Goal: Understand process/instructions: Learn how to perform a task or action

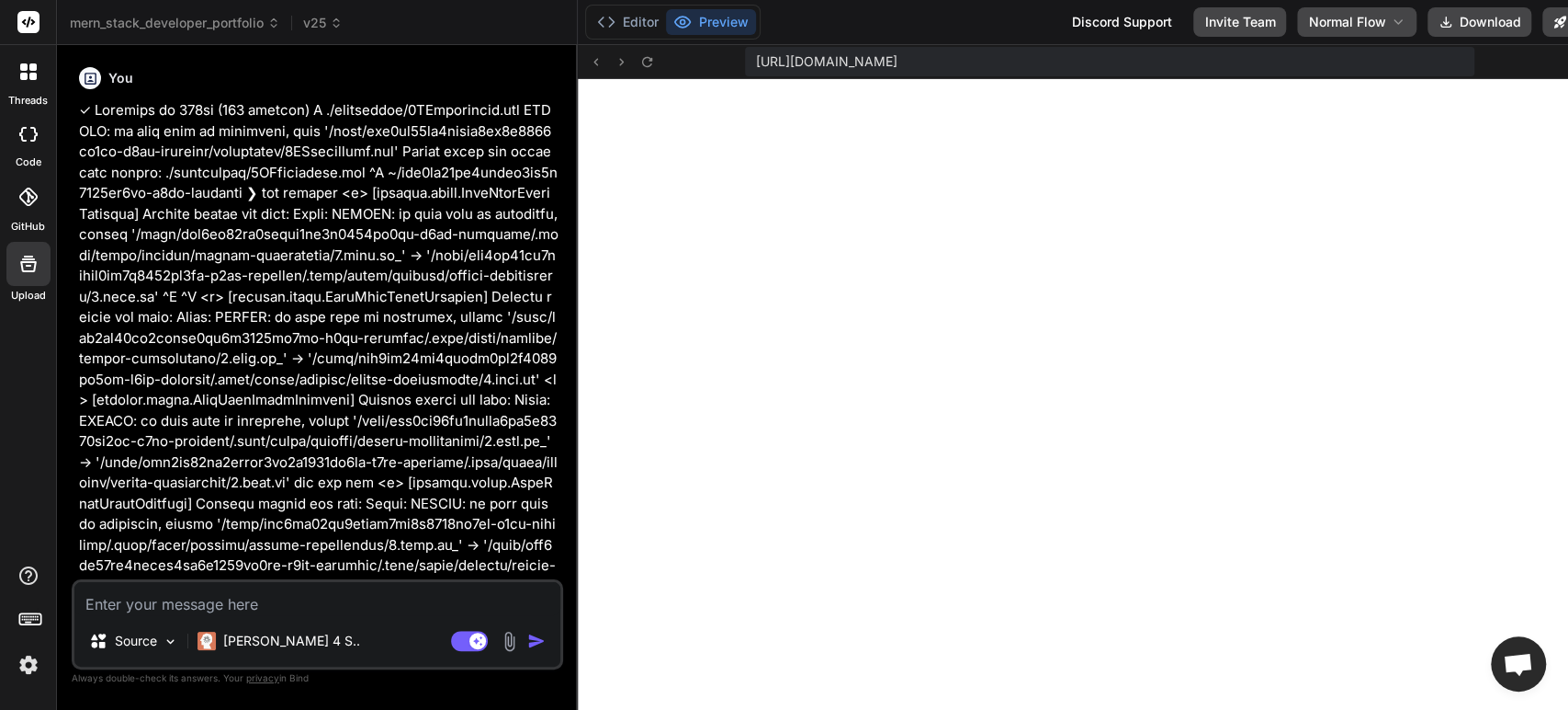
scroll to position [652, 0]
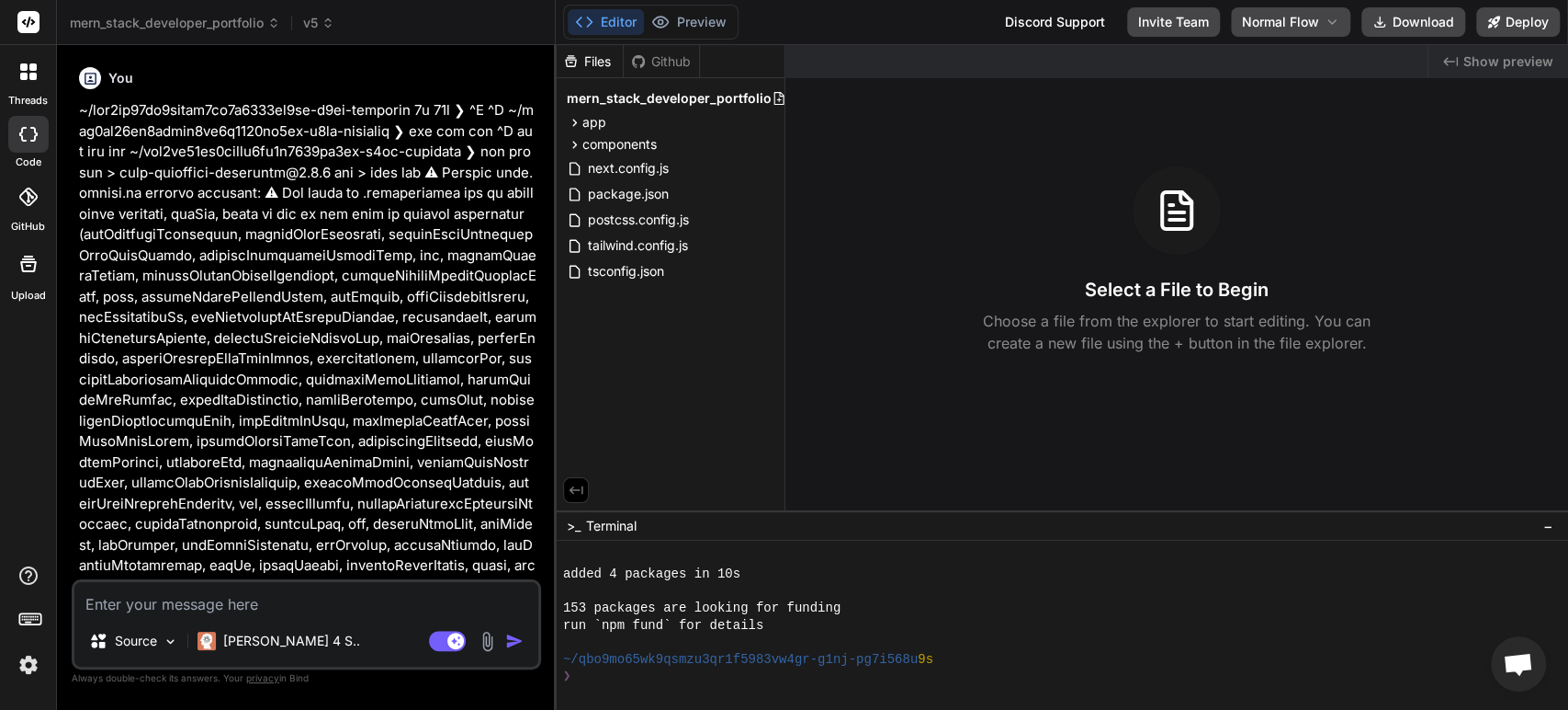
scroll to position [824, 0]
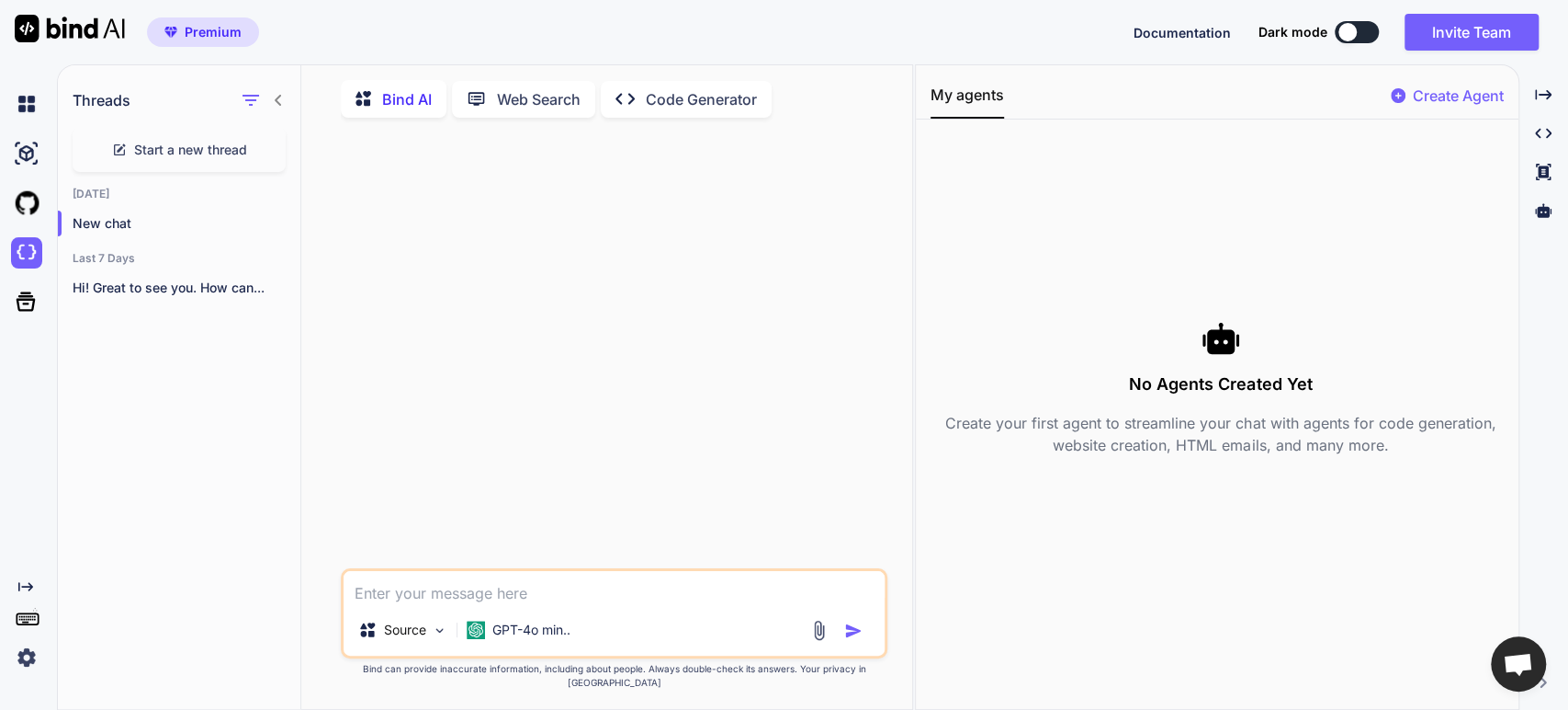
scroll to position [6, 0]
click at [1354, 31] on div at bounding box center [1347, 32] width 18 height 18
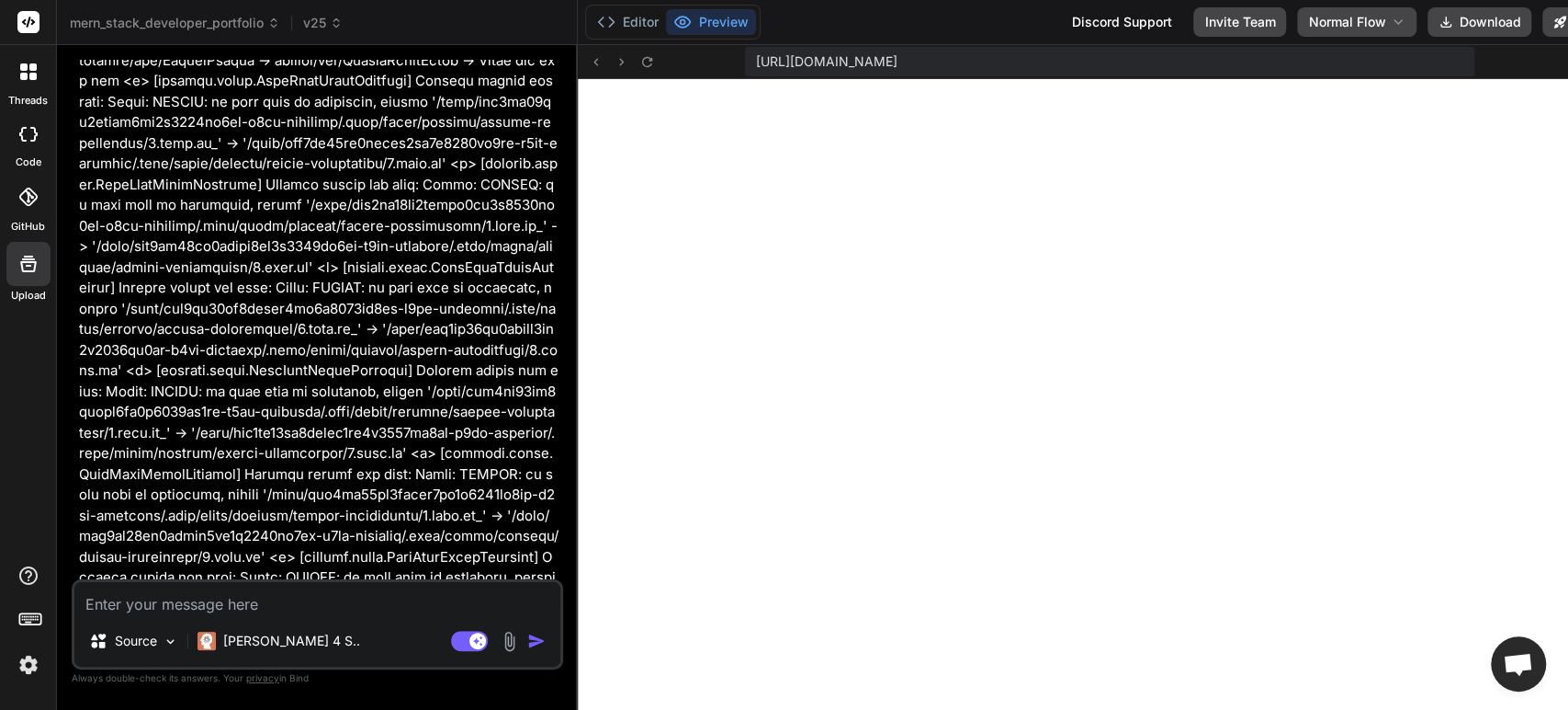
scroll to position [16547, 0]
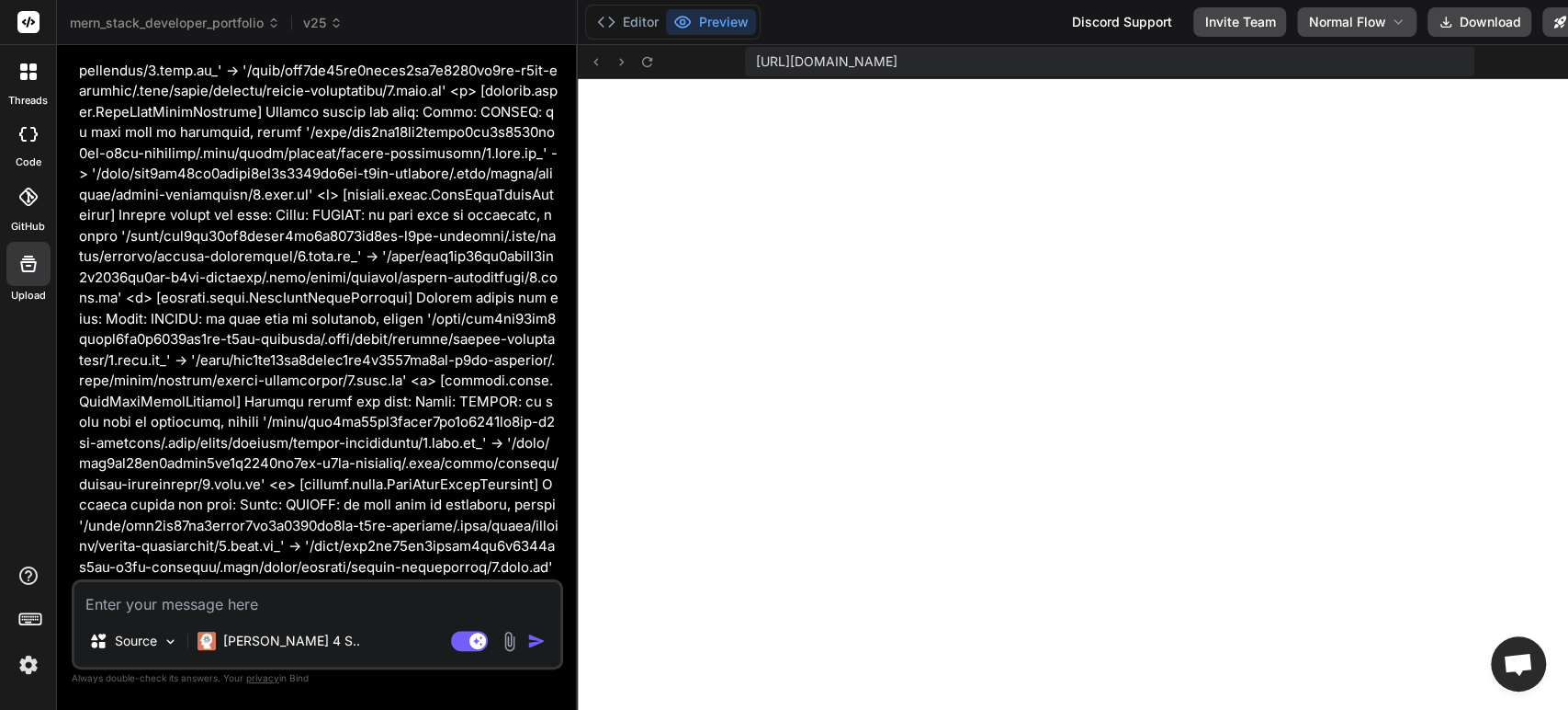
click at [22, 204] on icon at bounding box center [28, 197] width 18 height 18
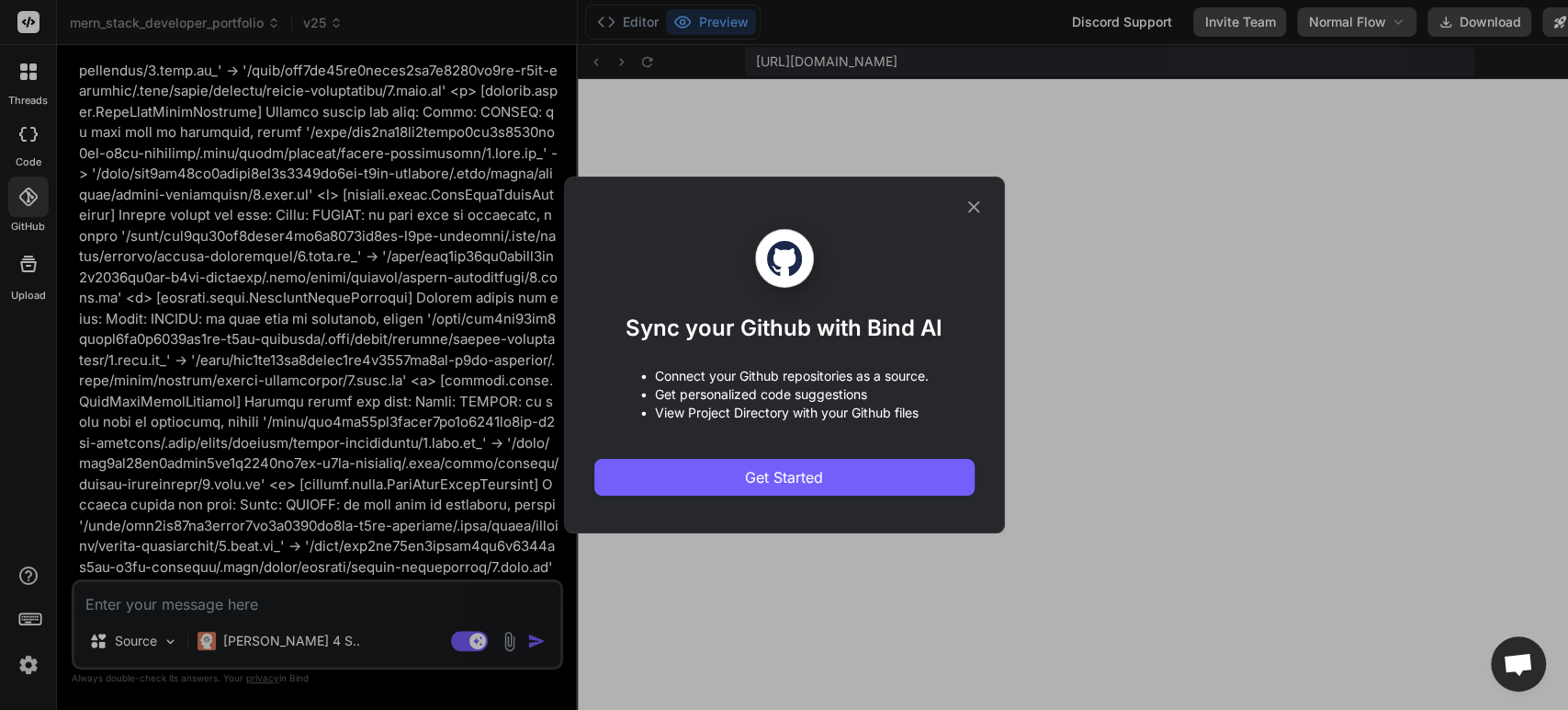
click at [18, 143] on div "Sync your Github with Bind AI • Connect your Github repositories as a source. •…" at bounding box center [784, 355] width 1568 height 710
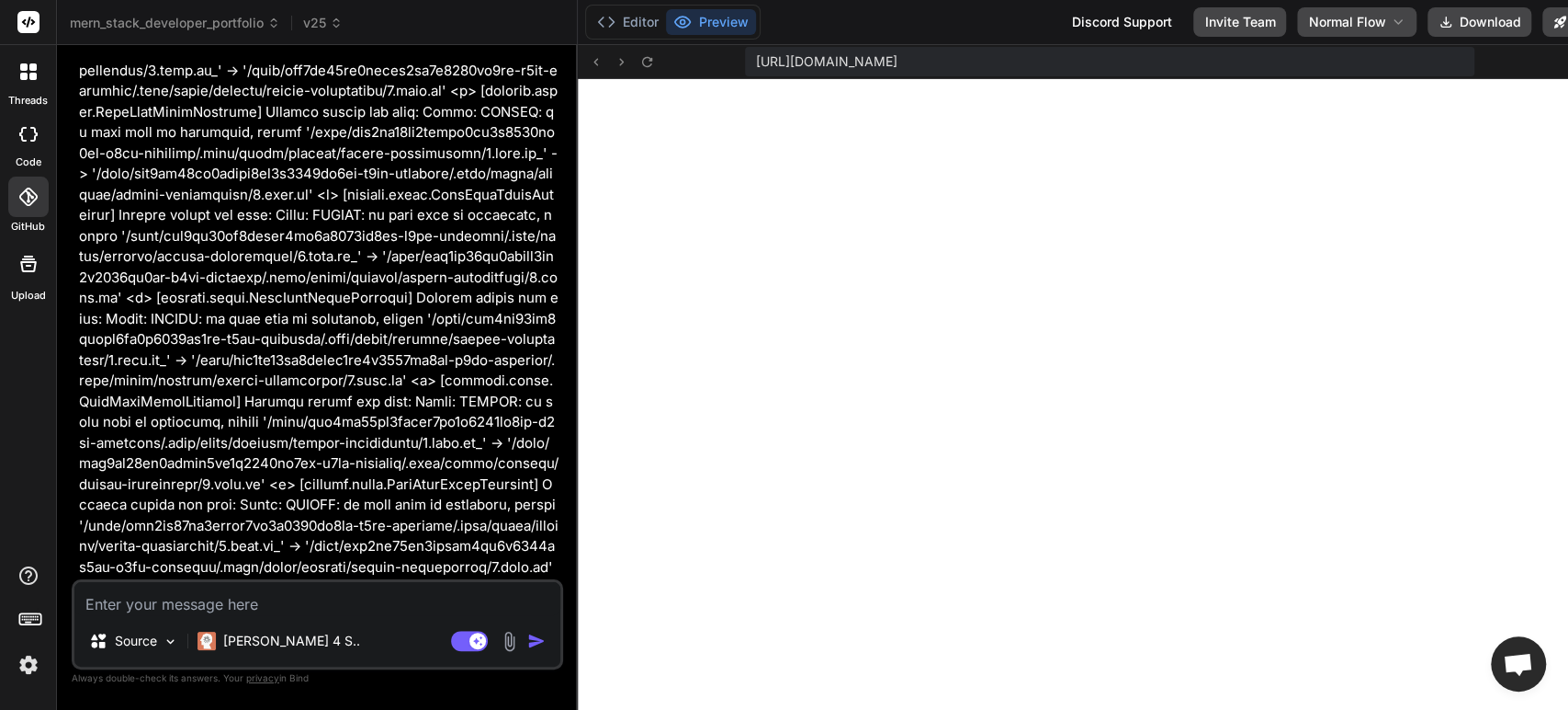
click at [18, 143] on div at bounding box center [28, 134] width 40 height 37
click at [28, 266] on icon at bounding box center [28, 264] width 22 height 22
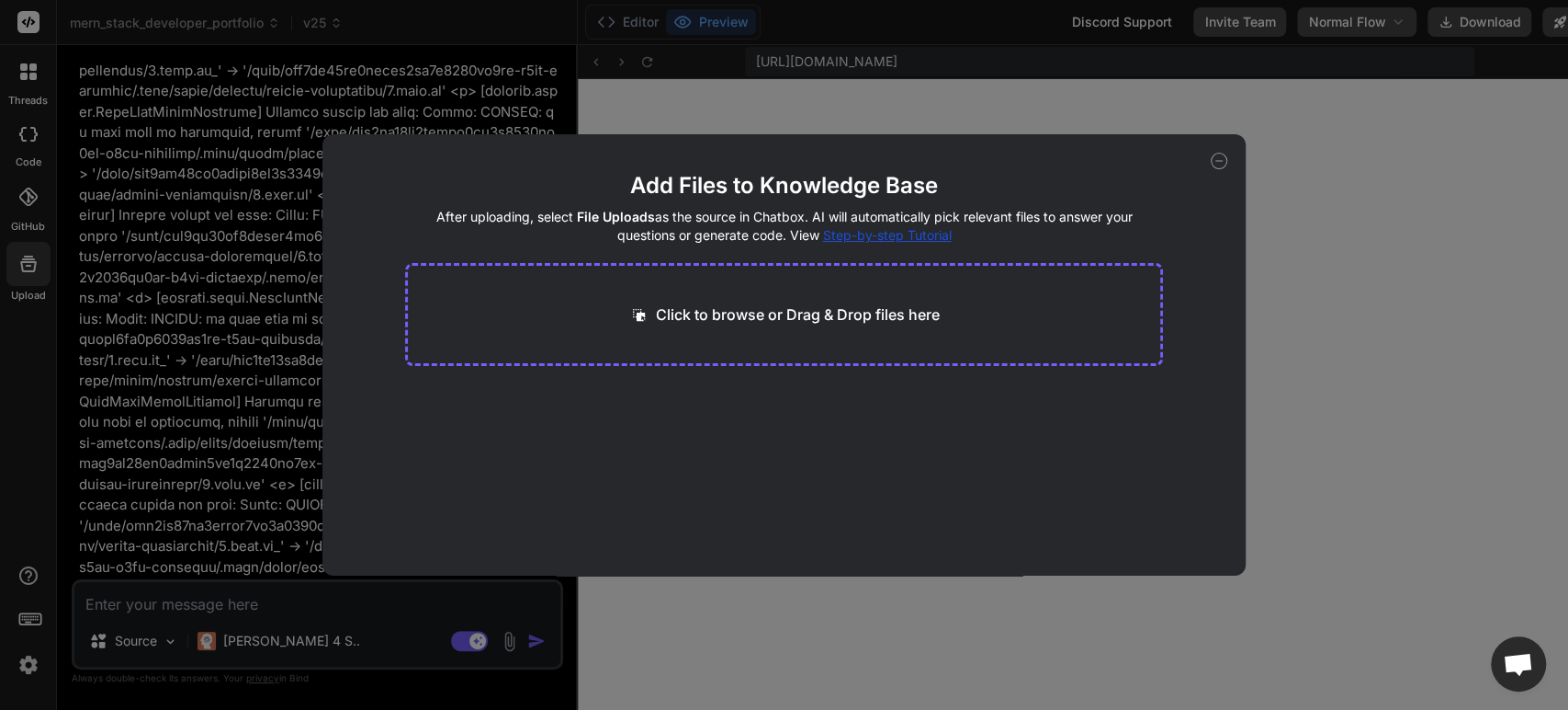
click at [286, 343] on div "Add Files to Knowledge Base After uploading, select File Uploads as the source …" at bounding box center [784, 355] width 1568 height 710
type textarea "x"
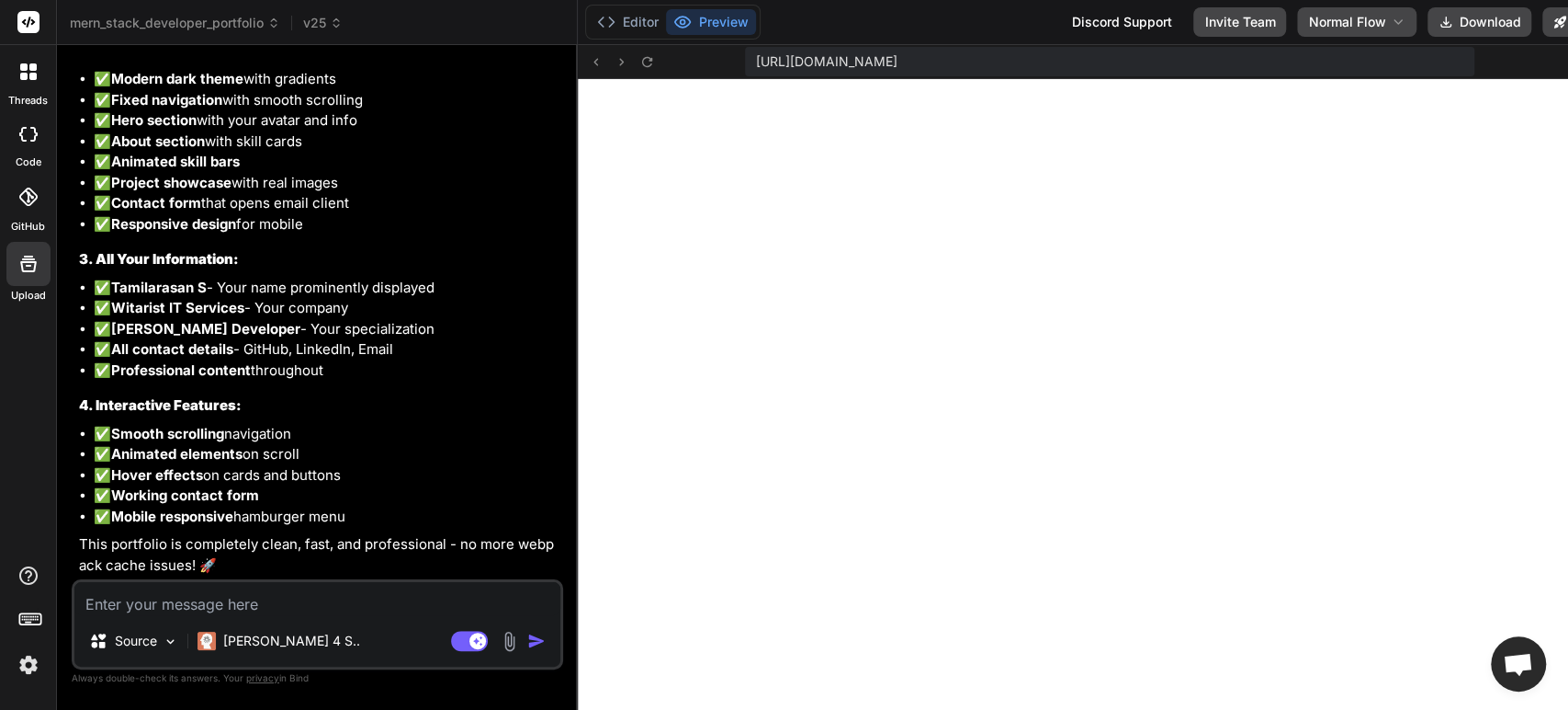
scroll to position [19513, 0]
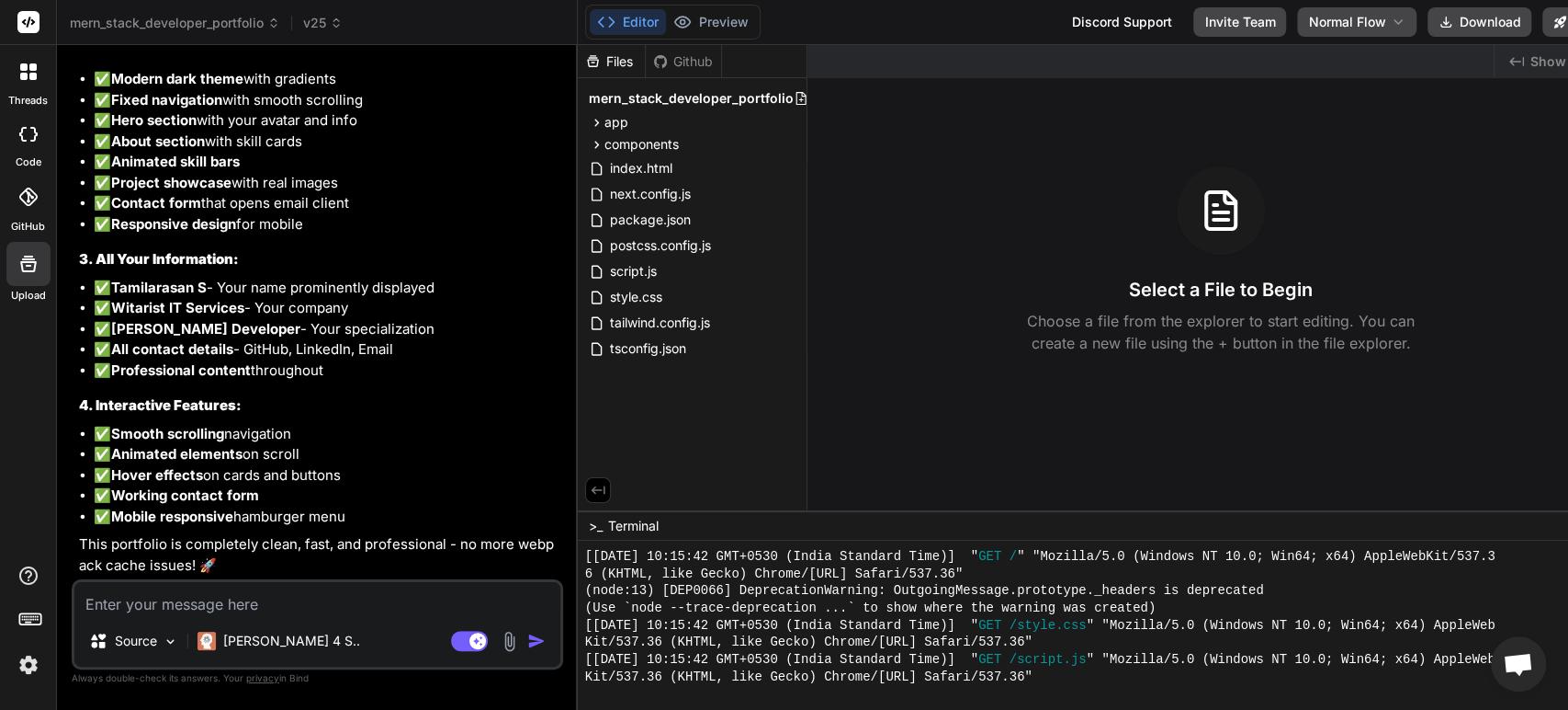
click at [1509, 59] on icon "Created with Pixso." at bounding box center [1517, 62] width 15 height 15
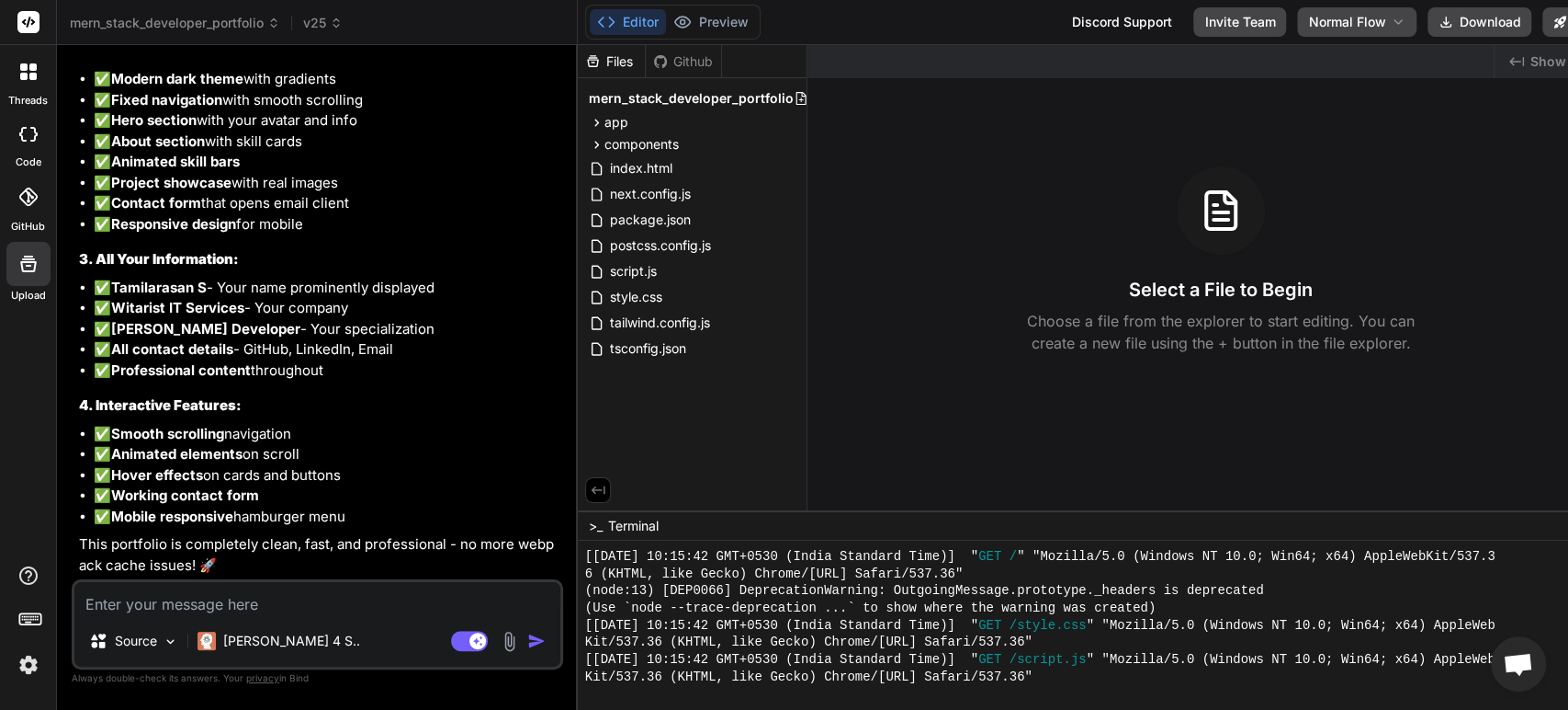
click at [1551, 61] on span "Show preview" at bounding box center [1574, 62] width 90 height 18
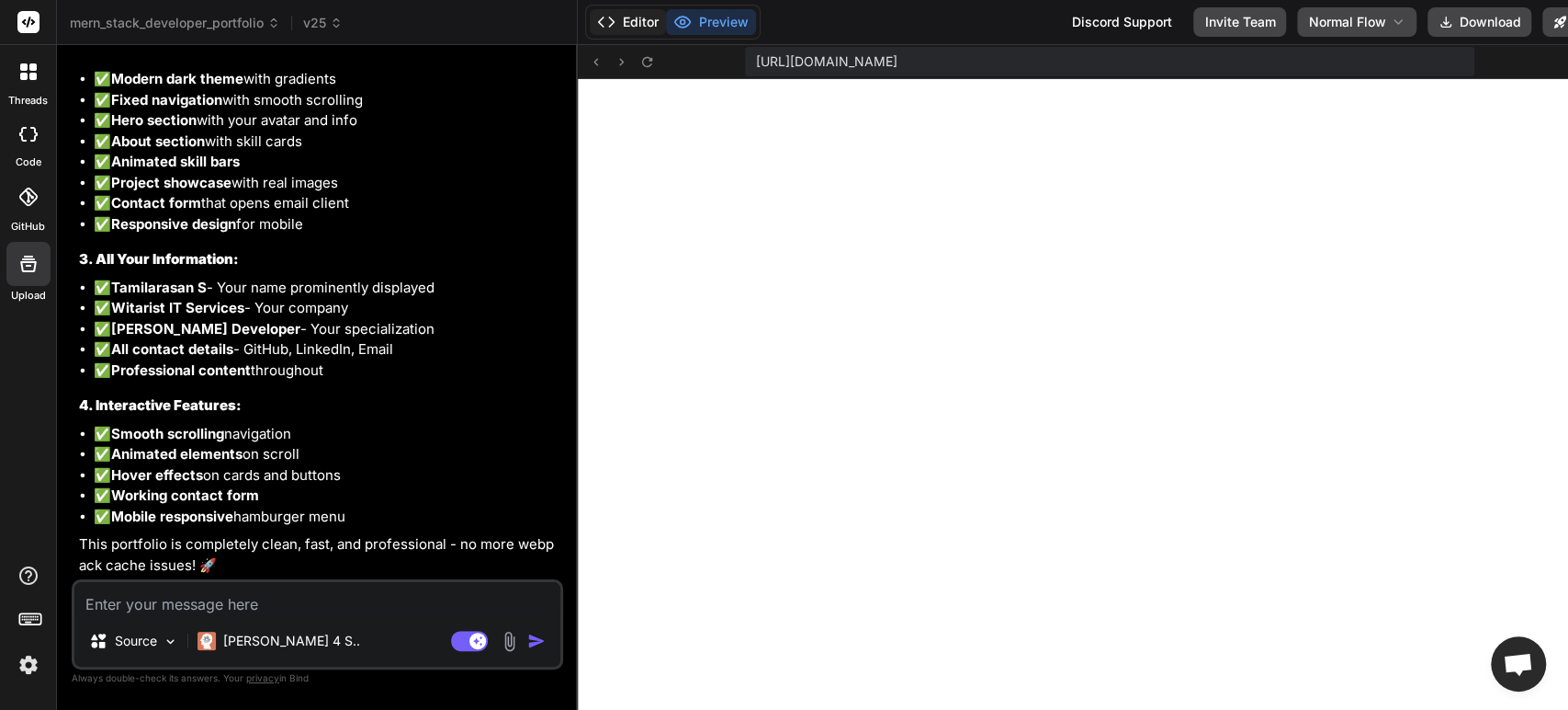
click at [623, 18] on button "Editor" at bounding box center [628, 22] width 76 height 26
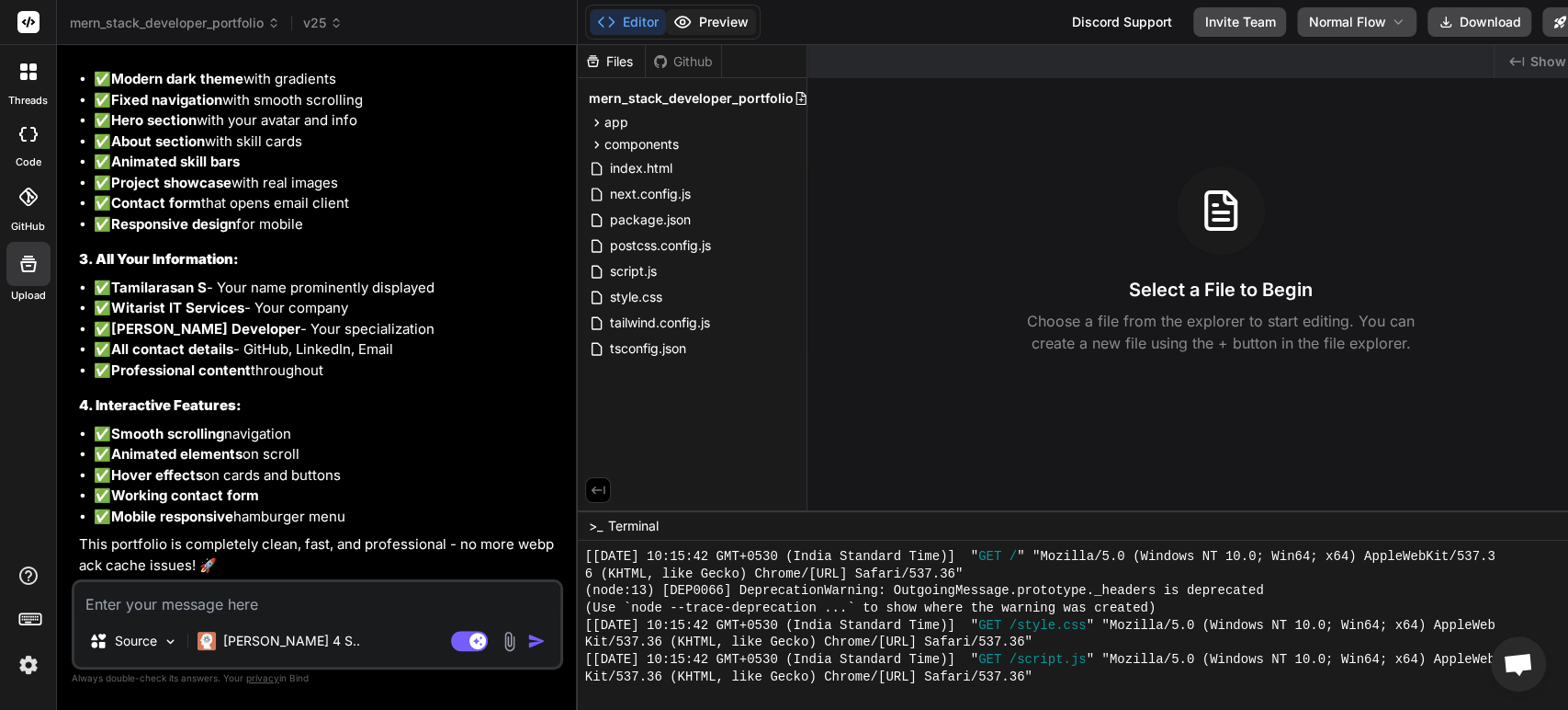
click at [705, 24] on button "Preview" at bounding box center [711, 22] width 90 height 26
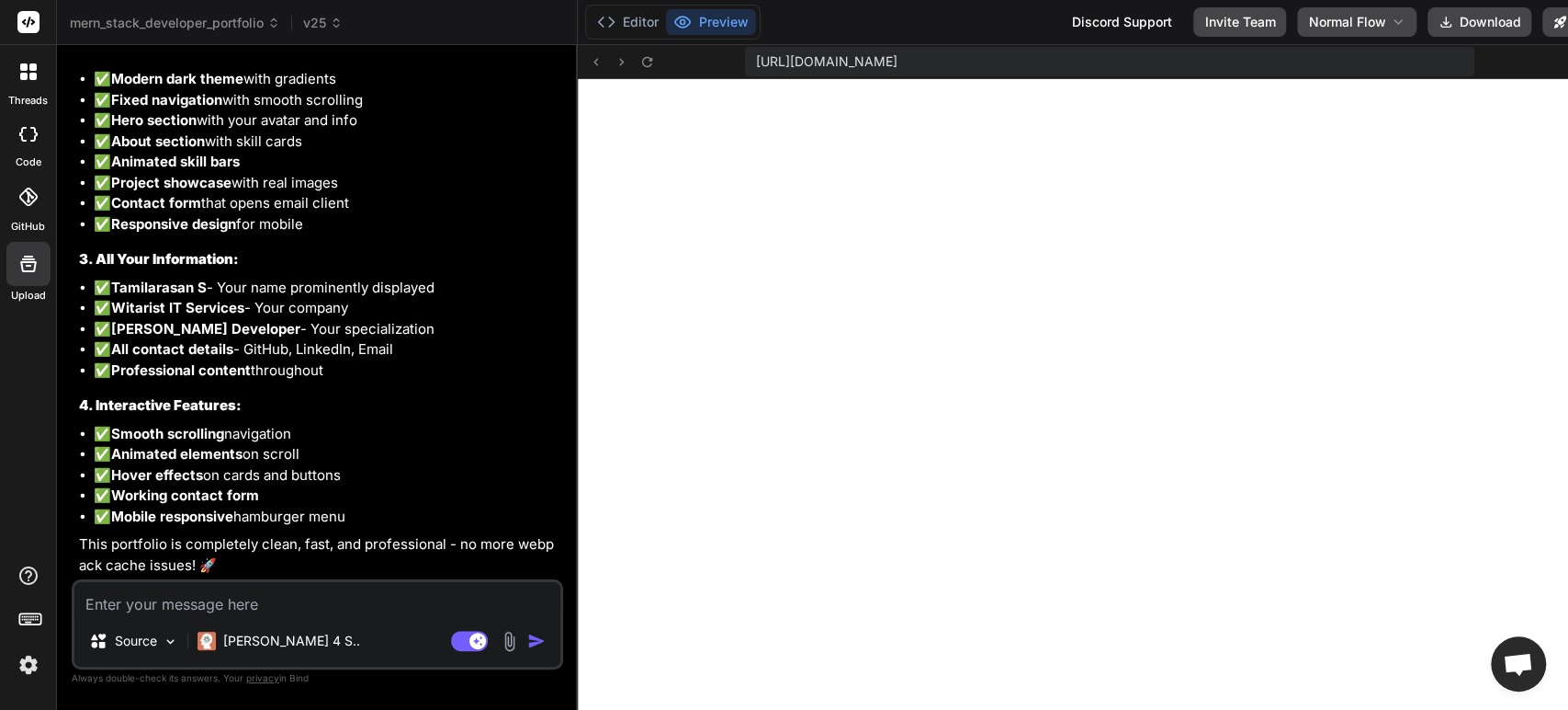
click at [705, 24] on button "Preview" at bounding box center [711, 22] width 90 height 26
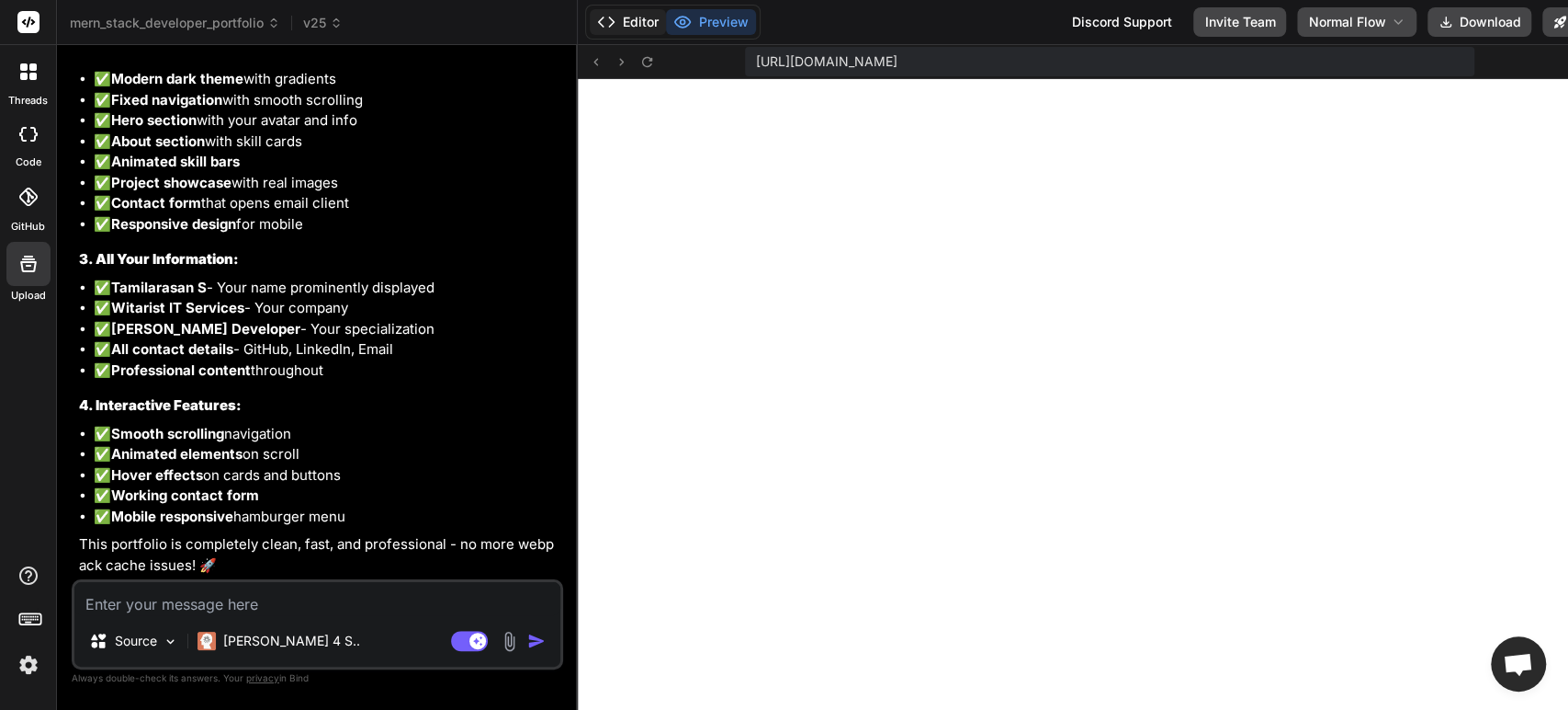
click at [632, 18] on button "Editor" at bounding box center [628, 22] width 76 height 26
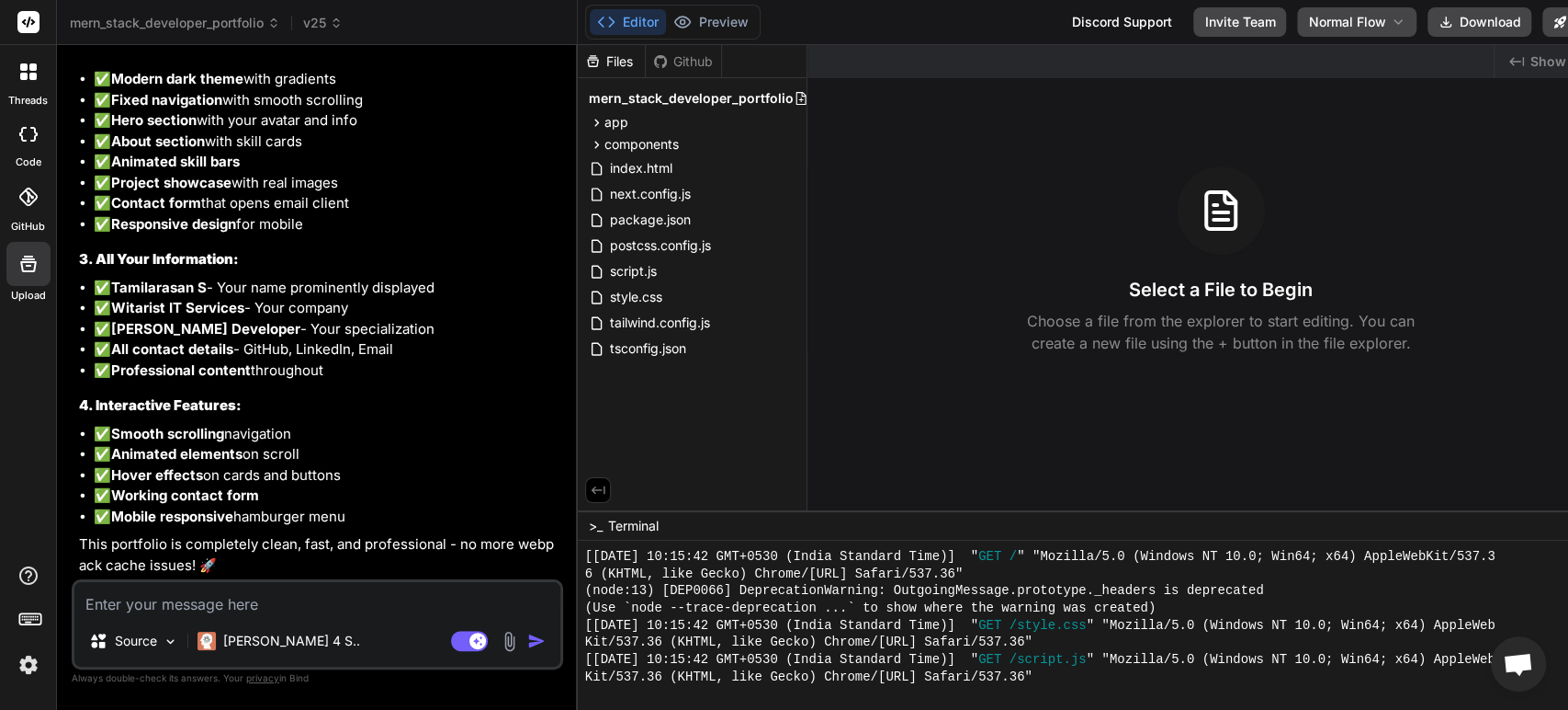
click at [676, 7] on div "Editor Preview" at bounding box center [673, 22] width 176 height 35
click at [694, 17] on button "Preview" at bounding box center [711, 22] width 90 height 26
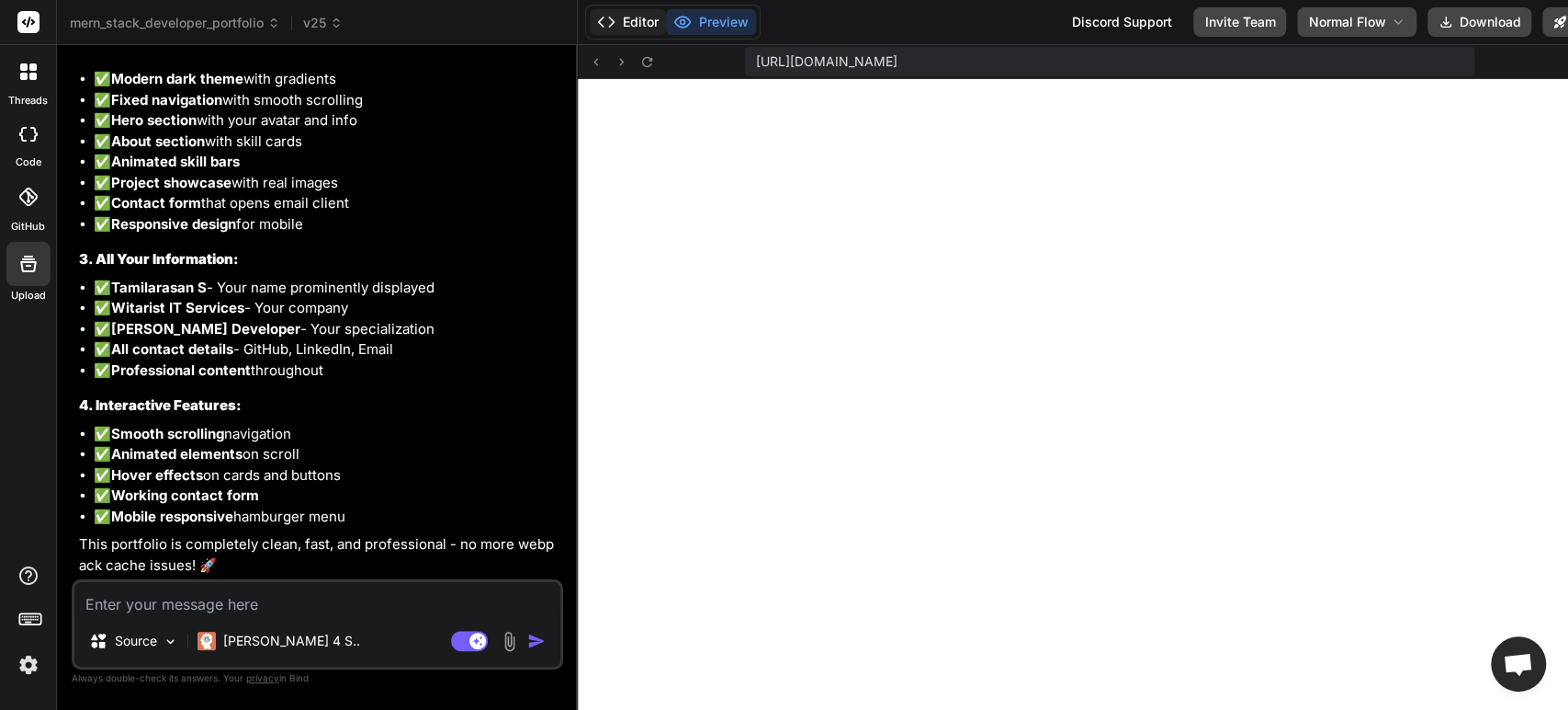
click at [612, 16] on button "Editor" at bounding box center [628, 22] width 76 height 26
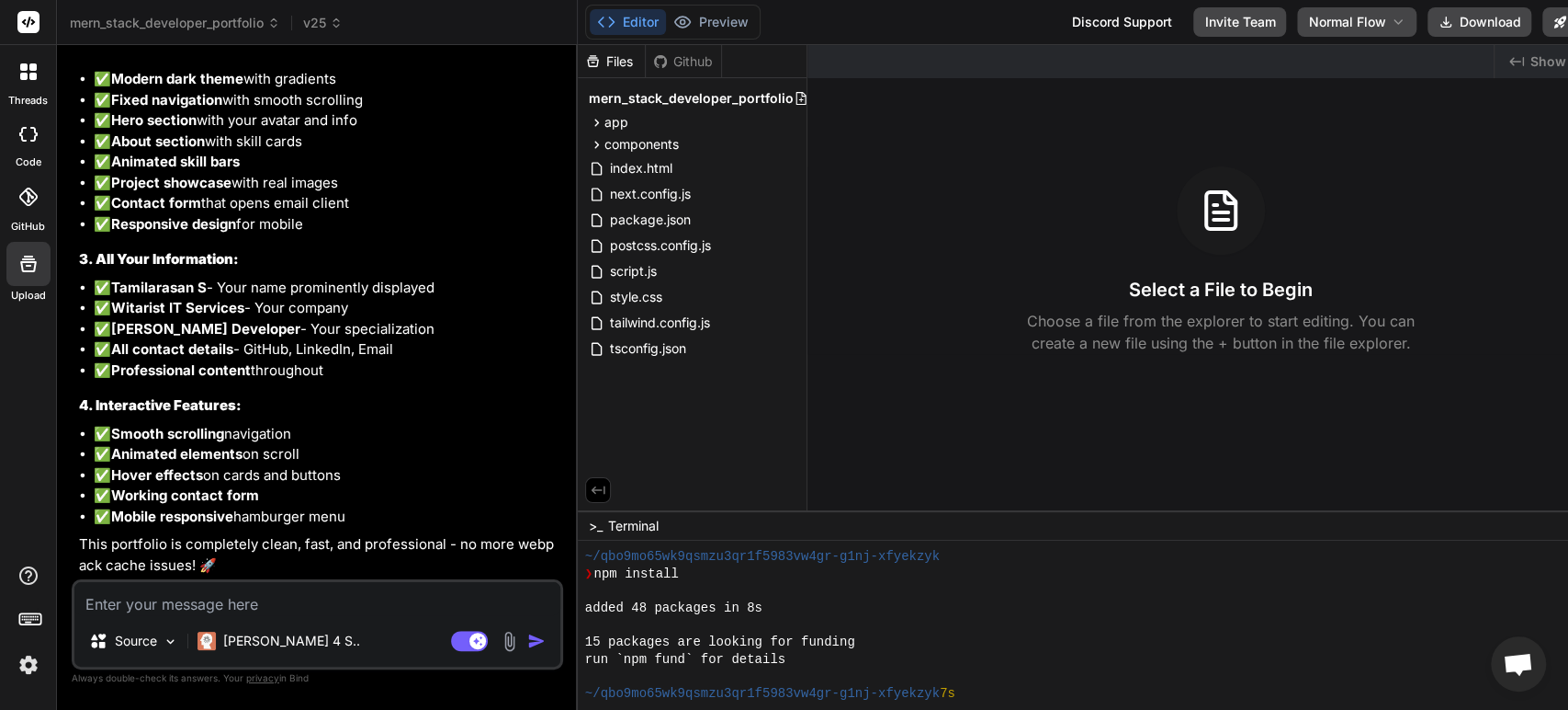
scroll to position [652, 0]
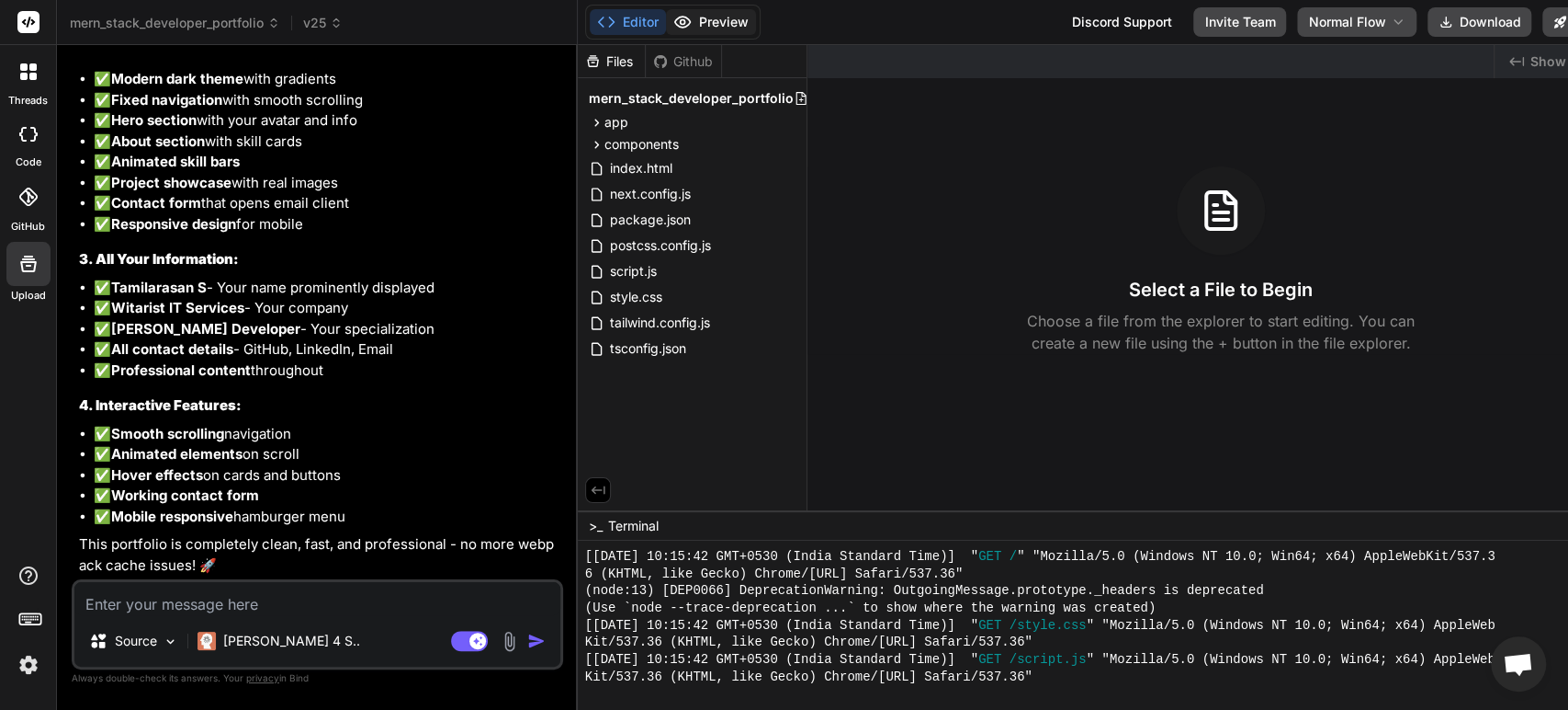
click at [697, 25] on button "Preview" at bounding box center [711, 22] width 90 height 26
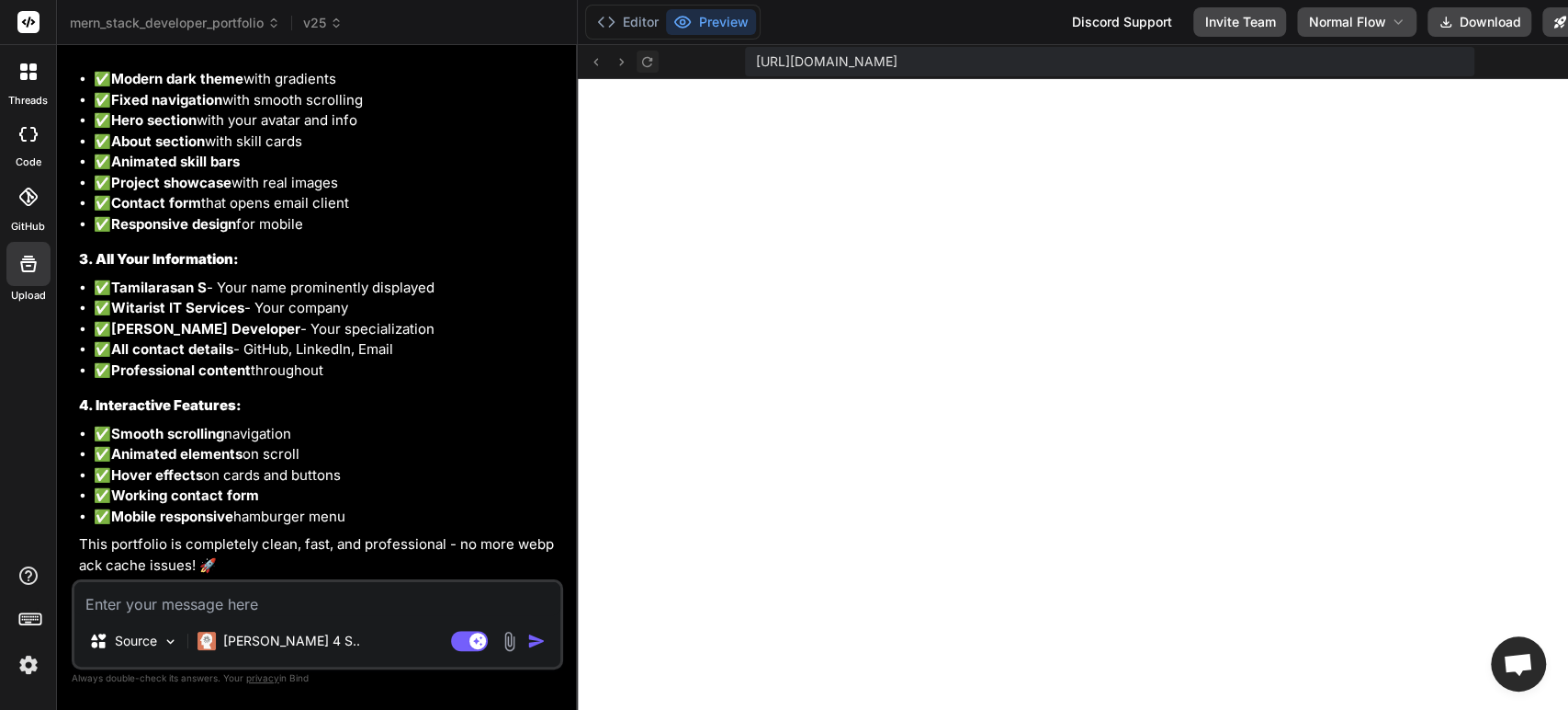
click at [637, 62] on button at bounding box center [648, 62] width 22 height 22
